Goal: Information Seeking & Learning: Learn about a topic

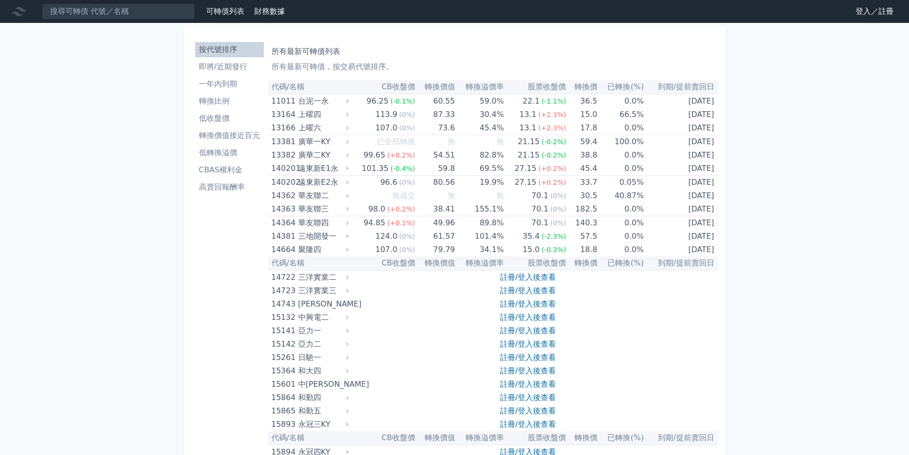
click at [226, 73] on link "即將/近期發行" at bounding box center [229, 66] width 69 height 15
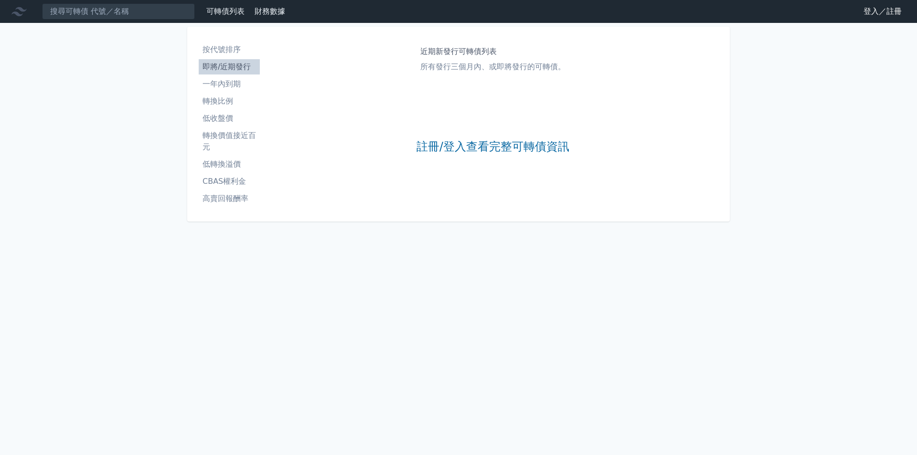
click at [874, 15] on link "登入／註冊" at bounding box center [881, 11] width 53 height 15
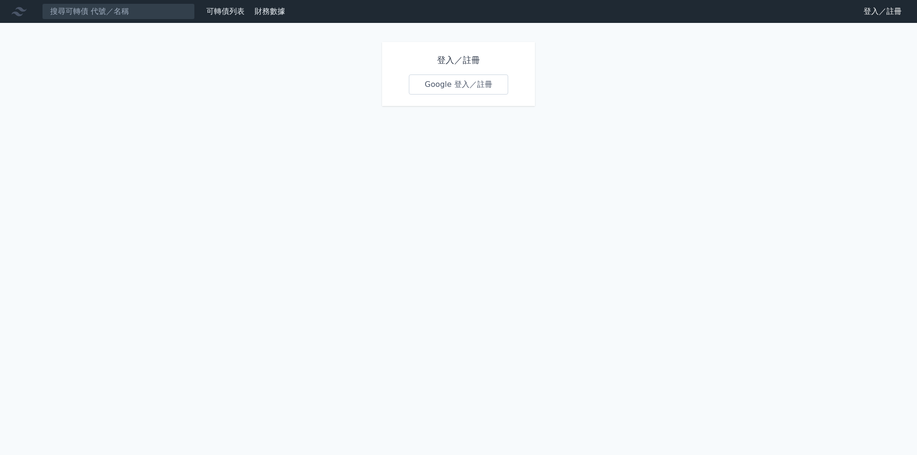
click at [434, 88] on link "Google 登入／註冊" at bounding box center [458, 84] width 99 height 20
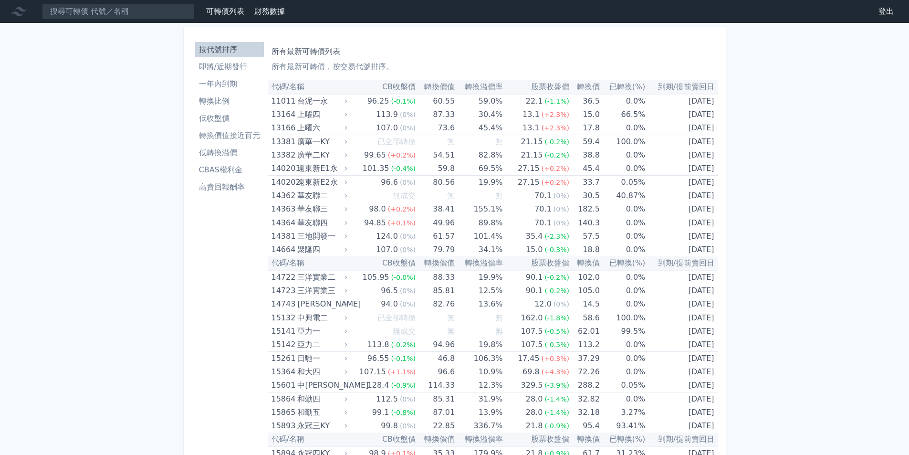
click at [232, 71] on li "即將/近期發行" at bounding box center [229, 66] width 69 height 11
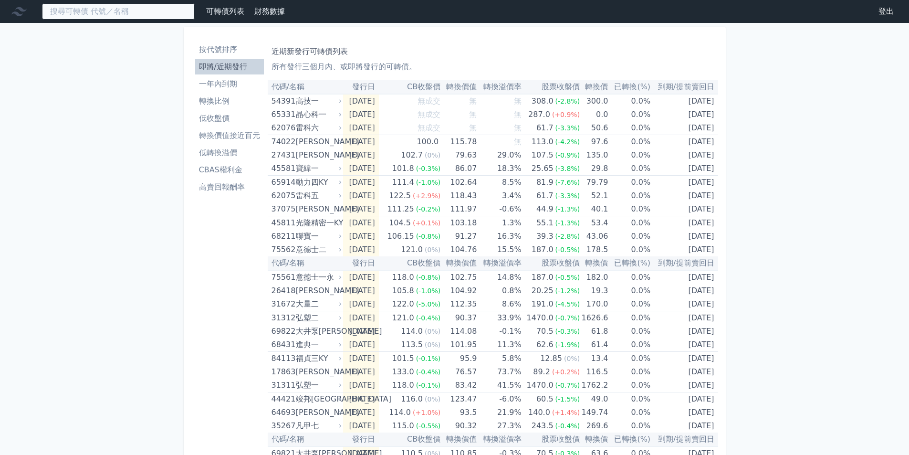
click at [119, 11] on input at bounding box center [118, 11] width 153 height 16
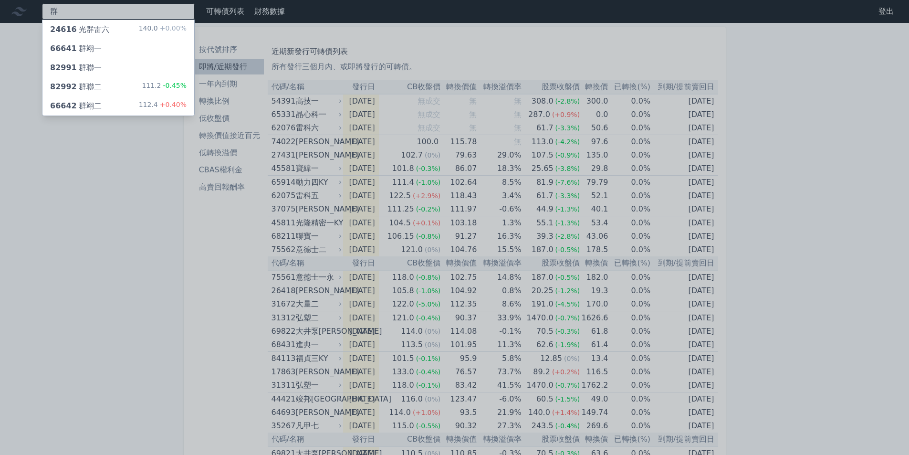
type input "群"
click at [53, 201] on div "群 24616 光群雷六 140.0 +0.00% 66641 群翊一 82991 群聯一 82992 群聯二 111.2 -0.45% 66642 群翊二 …" at bounding box center [454, 359] width 909 height 719
click at [88, 184] on div at bounding box center [454, 227] width 909 height 455
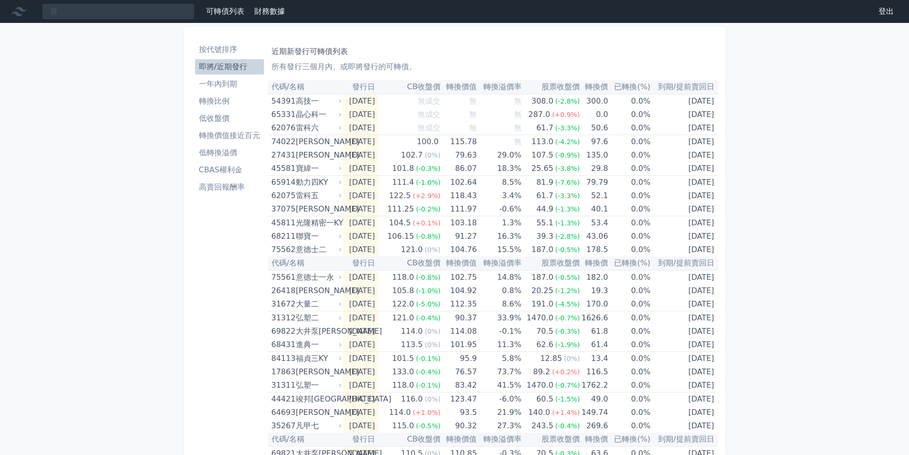
click at [235, 85] on li "一年內到期" at bounding box center [229, 83] width 69 height 11
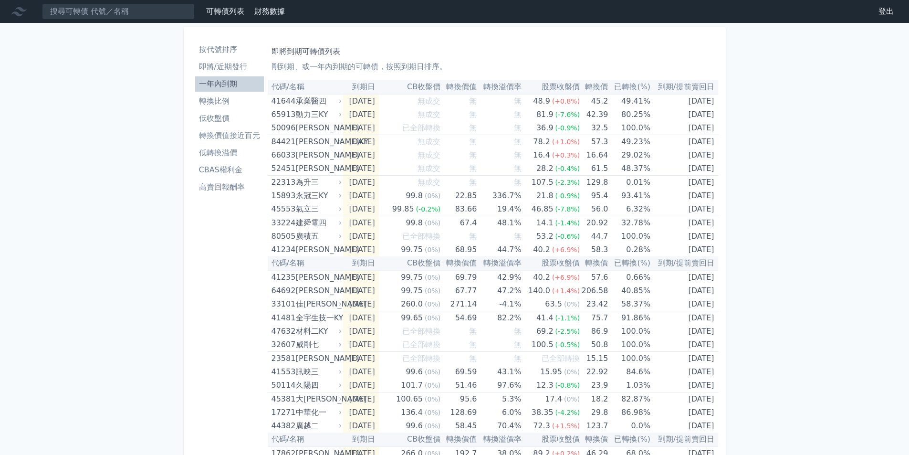
click at [266, 13] on link "財務數據" at bounding box center [269, 11] width 31 height 9
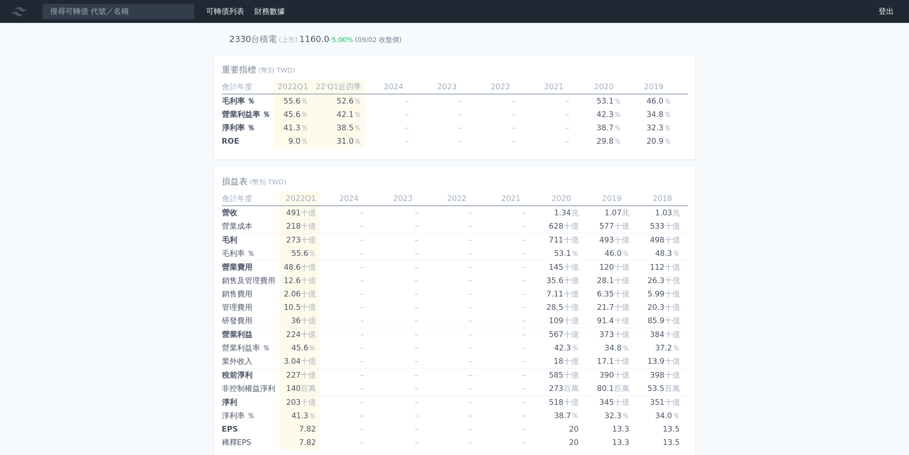
click at [253, 39] on h2 "台積電" at bounding box center [264, 39] width 26 height 10
click at [303, 39] on td "1160.0" at bounding box center [314, 38] width 30 height 13
click at [224, 16] on div "可轉債列表" at bounding box center [225, 11] width 46 height 11
click at [229, 10] on link "可轉債列表" at bounding box center [225, 11] width 38 height 9
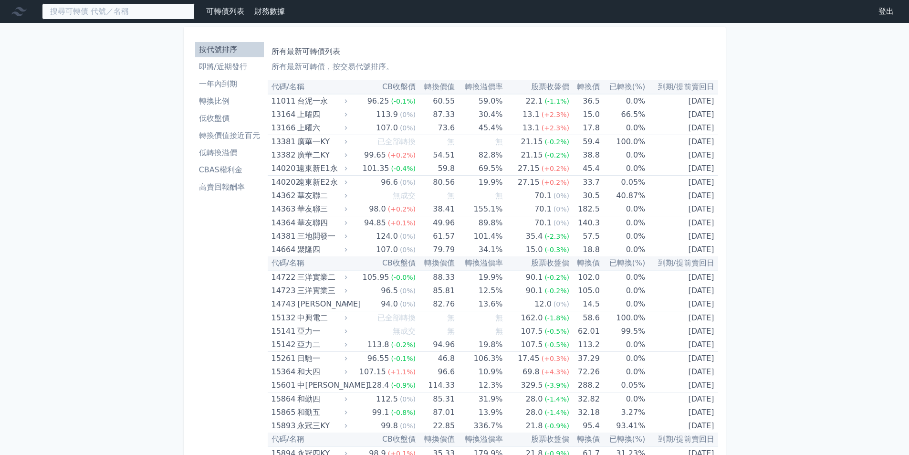
click at [134, 11] on input at bounding box center [118, 11] width 153 height 16
click at [108, 10] on input at bounding box center [118, 11] width 153 height 16
click at [77, 13] on div "群" at bounding box center [118, 11] width 153 height 16
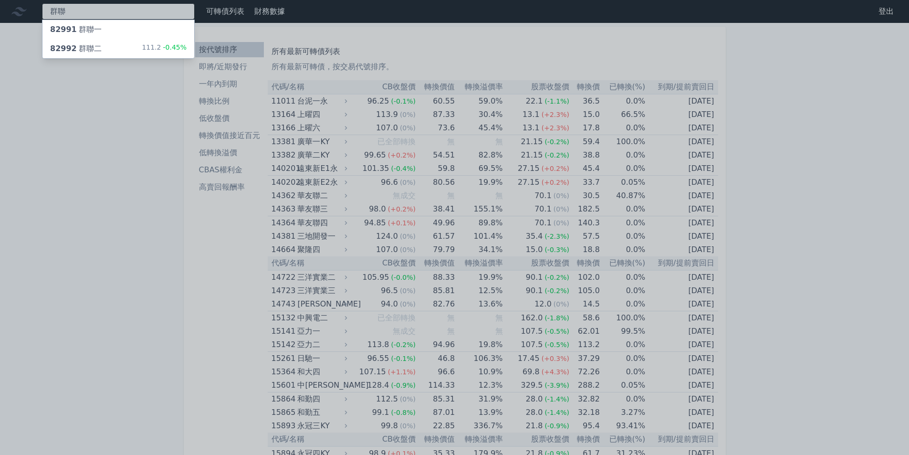
type input "群聯"
click at [127, 39] on div "82991 群聯一" at bounding box center [118, 29] width 152 height 19
click at [89, 50] on div "82992 群聯二" at bounding box center [76, 48] width 52 height 11
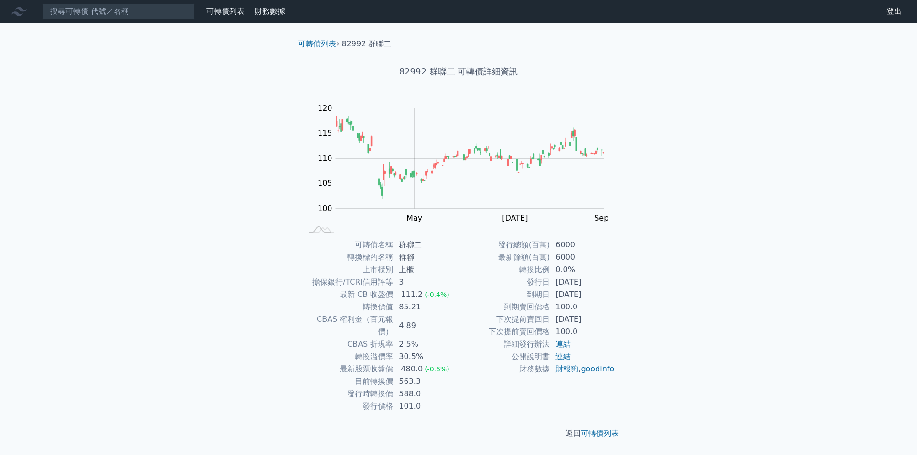
click at [412, 309] on td "85.21" at bounding box center [425, 307] width 65 height 12
click at [221, 11] on link "可轉債列表" at bounding box center [225, 11] width 38 height 9
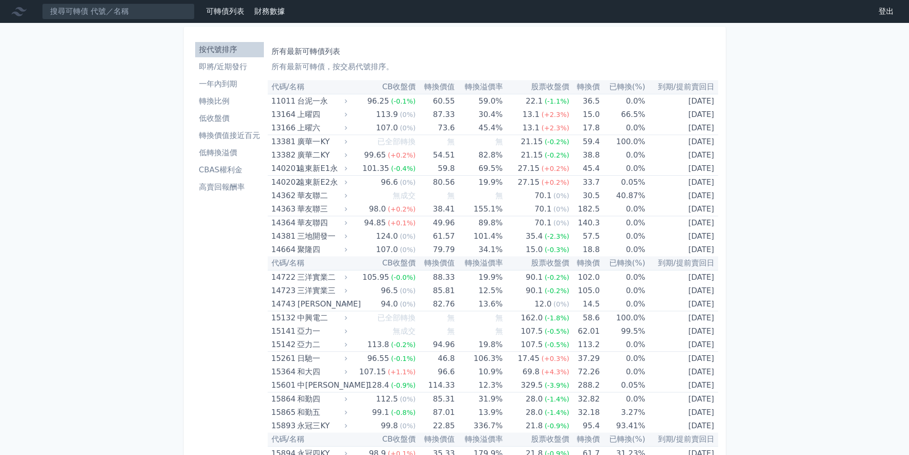
click at [209, 104] on li "轉換比例" at bounding box center [229, 100] width 69 height 11
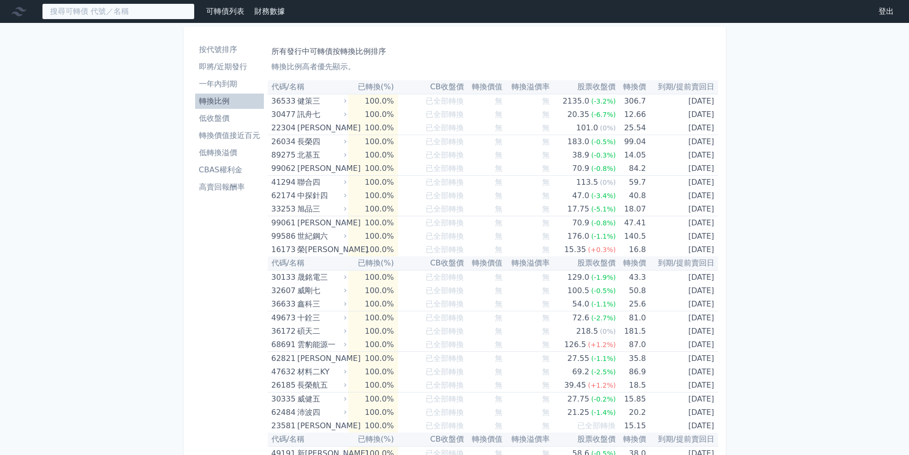
click at [129, 11] on input at bounding box center [118, 11] width 153 height 16
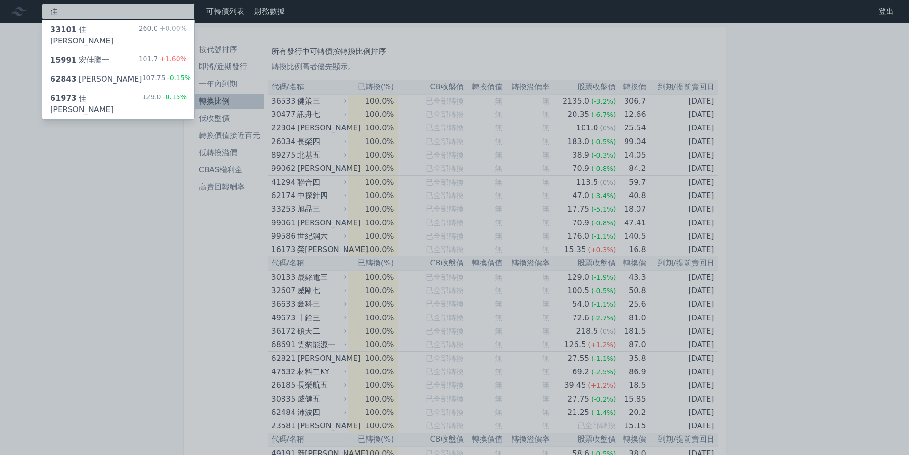
type input "佳"
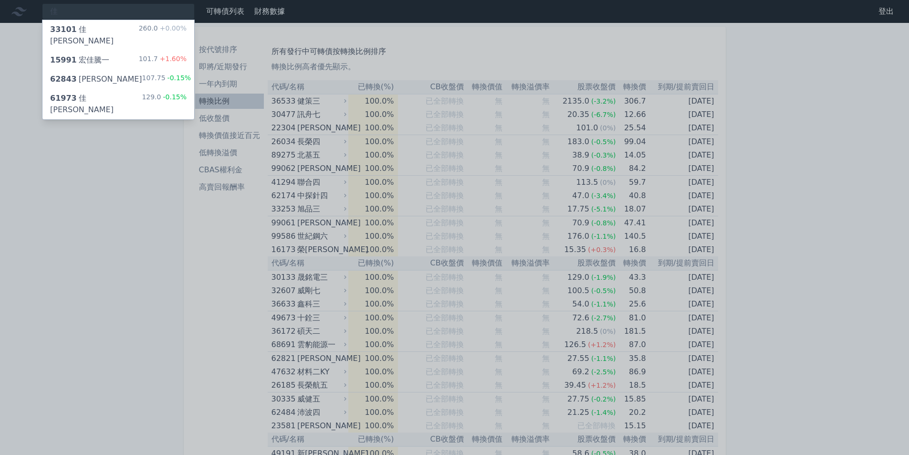
click at [84, 74] on div "62843 [PERSON_NAME]" at bounding box center [96, 79] width 92 height 11
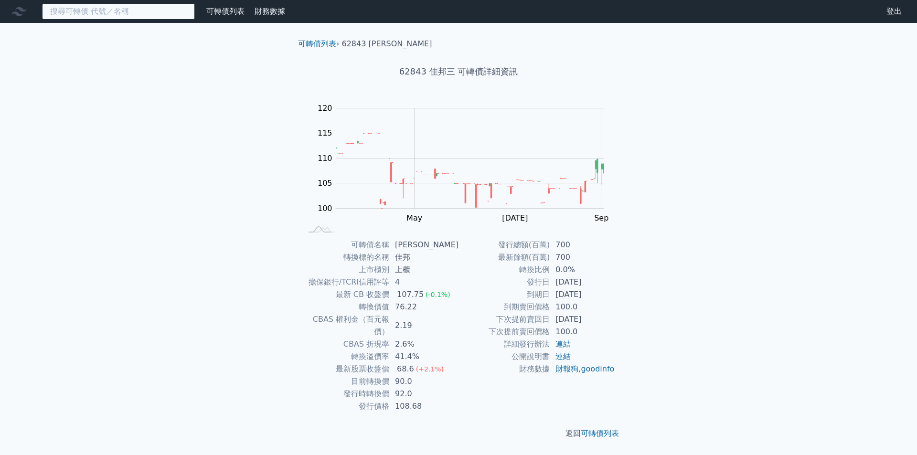
click at [78, 11] on input at bounding box center [118, 11] width 153 height 16
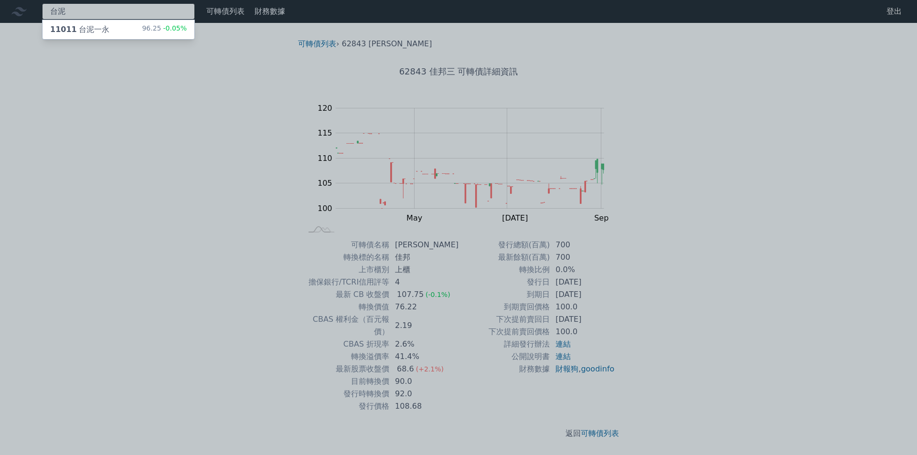
type input "台泥"
click at [88, 26] on div "11011 台泥一永" at bounding box center [79, 29] width 59 height 11
